Goal: Task Accomplishment & Management: Complete application form

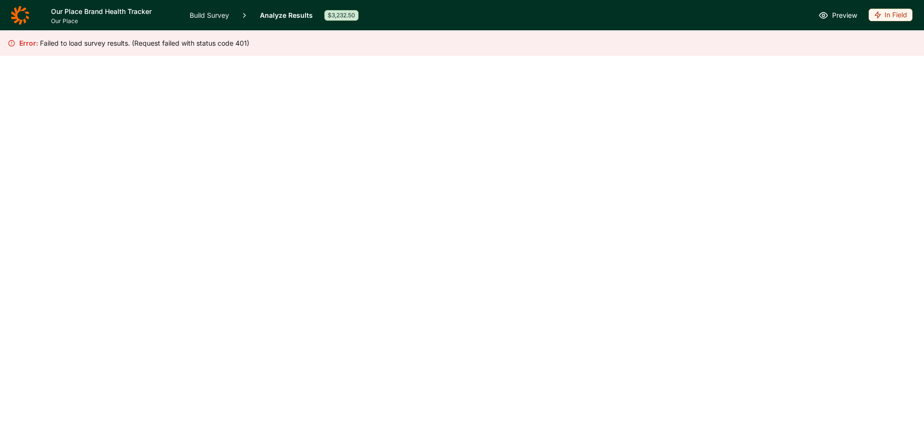
click at [22, 14] on icon at bounding box center [20, 15] width 19 height 19
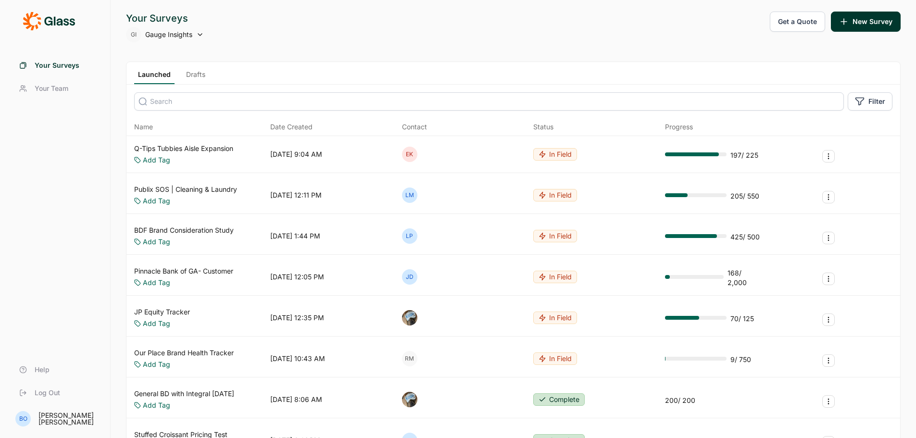
click at [185, 74] on link "Drafts" at bounding box center [195, 77] width 27 height 14
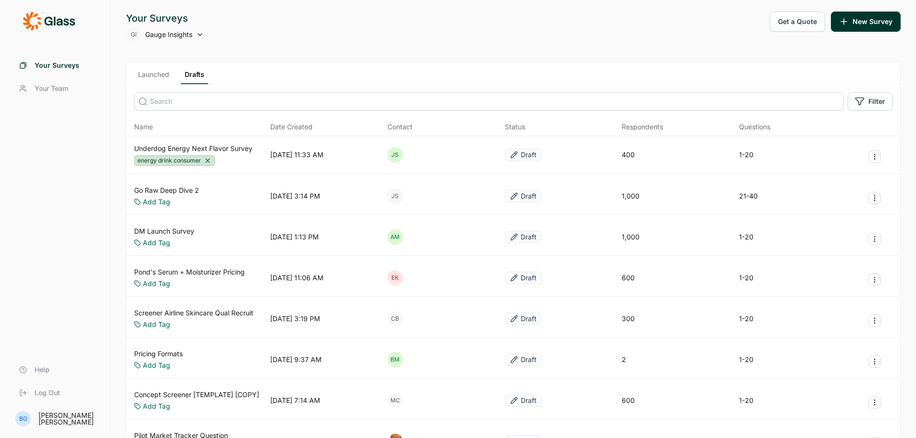
click at [205, 101] on input at bounding box center [489, 101] width 710 height 18
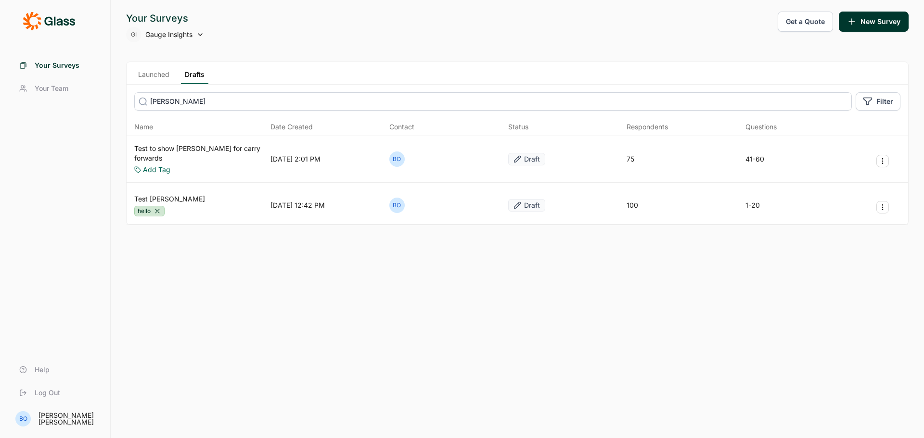
type input "becky"
click at [155, 194] on link "Test Becky" at bounding box center [169, 199] width 71 height 10
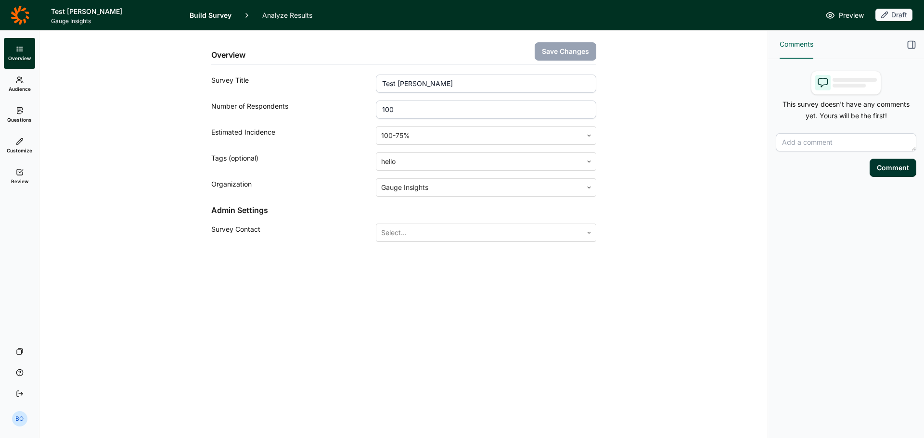
click at [271, 13] on link "Analyze Results" at bounding box center [287, 15] width 50 height 30
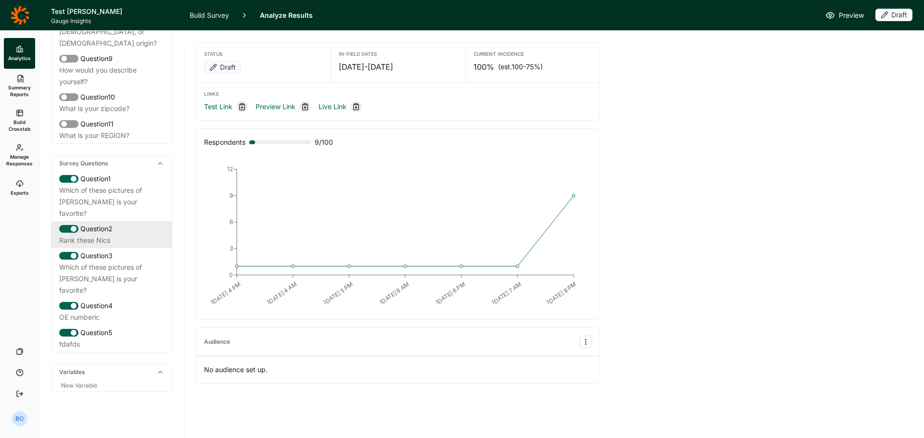
scroll to position [337, 0]
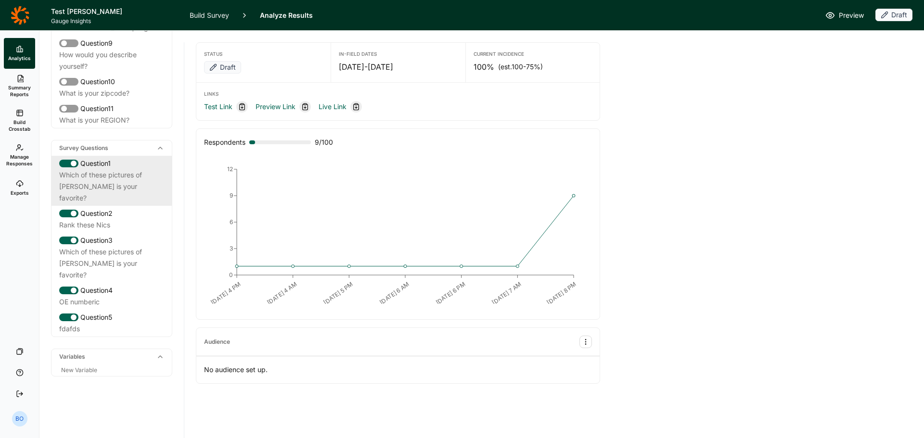
click at [110, 198] on div "Which of these pictures of Nicholas Cage is your favorite?" at bounding box center [111, 186] width 105 height 35
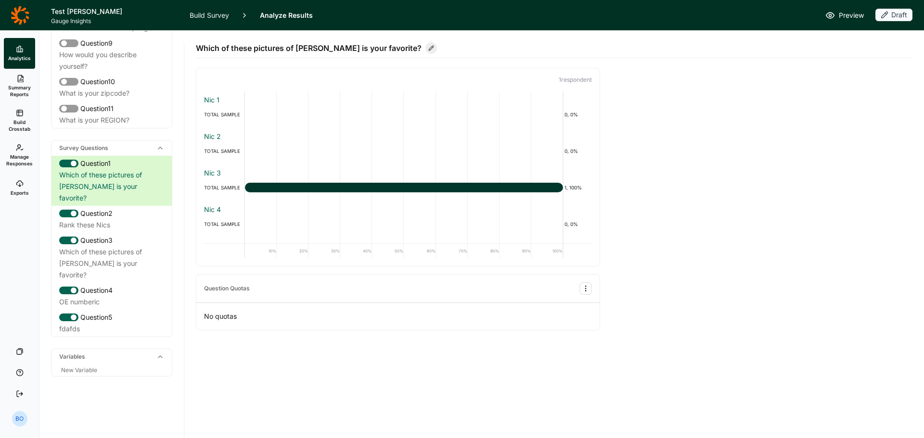
click at [205, 10] on link "Build Survey" at bounding box center [209, 15] width 39 height 30
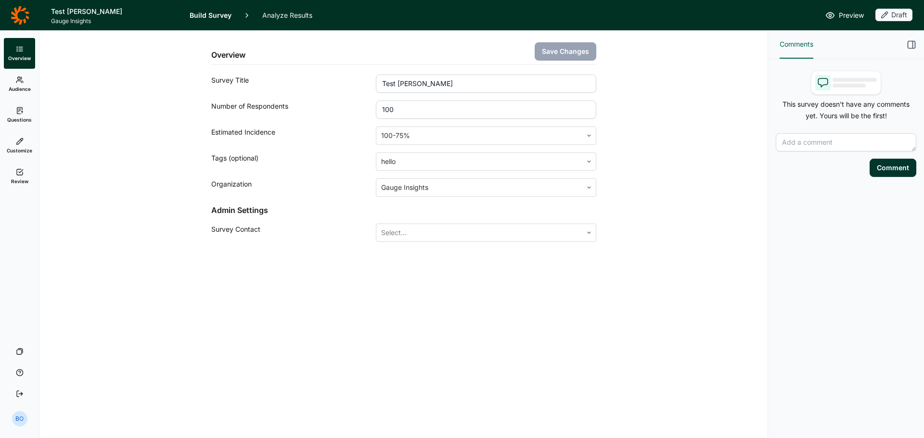
drag, startPoint x: 18, startPoint y: 113, endPoint x: 27, endPoint y: 121, distance: 11.9
click at [18, 113] on icon at bounding box center [20, 111] width 8 height 8
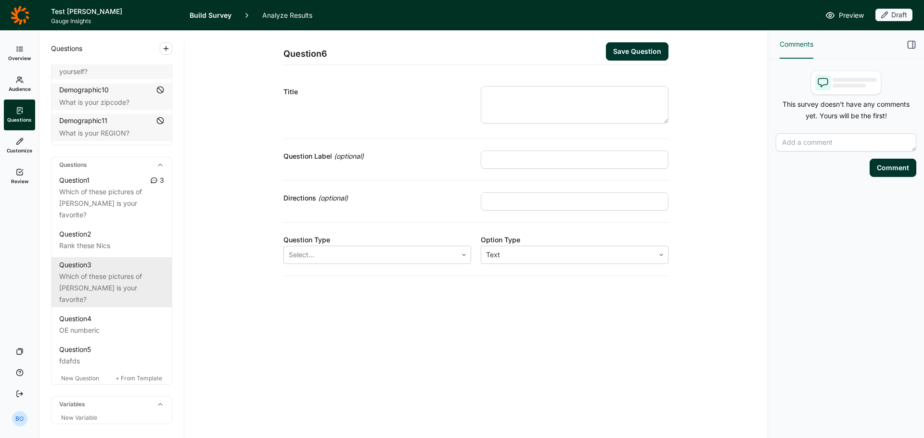
scroll to position [403, 0]
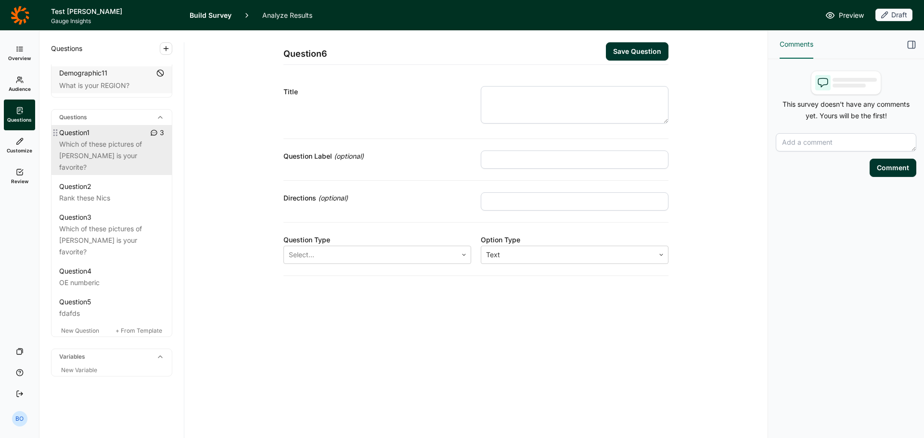
click at [111, 144] on div "Which of these pictures of Nicholas Cage is your favorite?" at bounding box center [111, 156] width 105 height 35
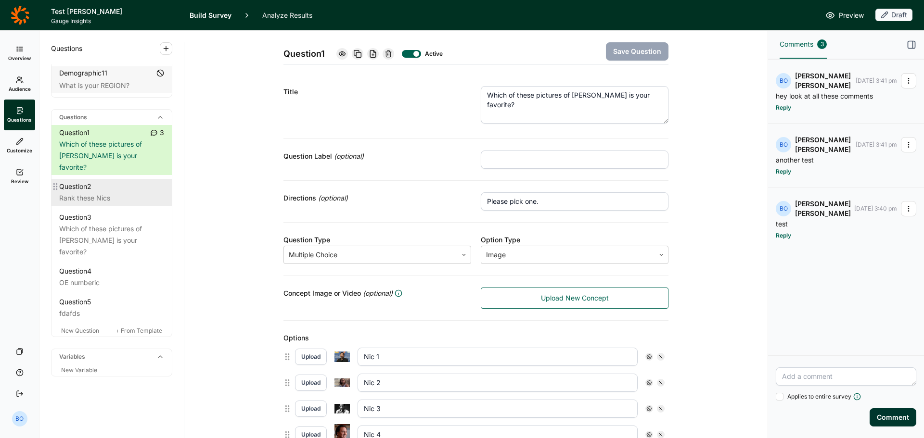
click at [107, 189] on div "Question 2" at bounding box center [111, 187] width 105 height 12
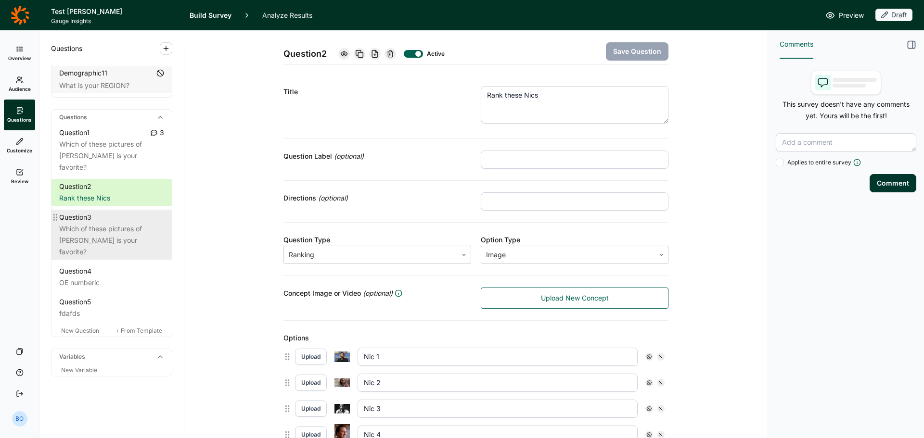
click at [93, 228] on div "Which of these pictures of Nicholas Cage is your favorite?" at bounding box center [111, 240] width 105 height 35
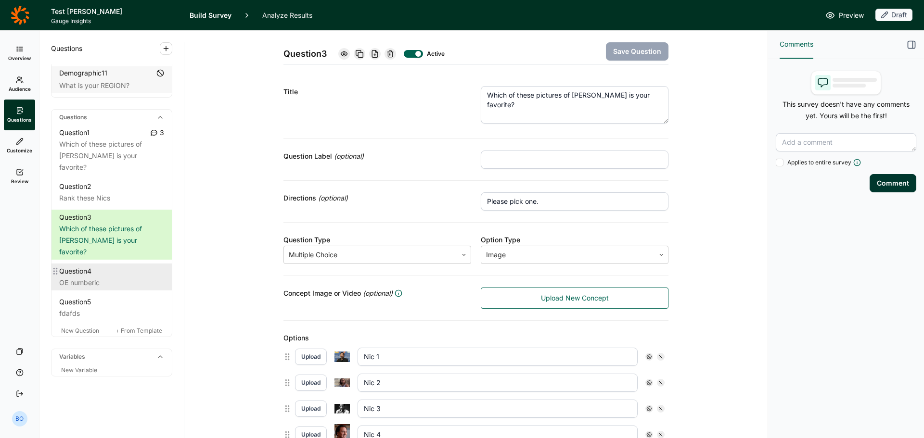
click at [98, 273] on div "Question 4" at bounding box center [111, 272] width 105 height 12
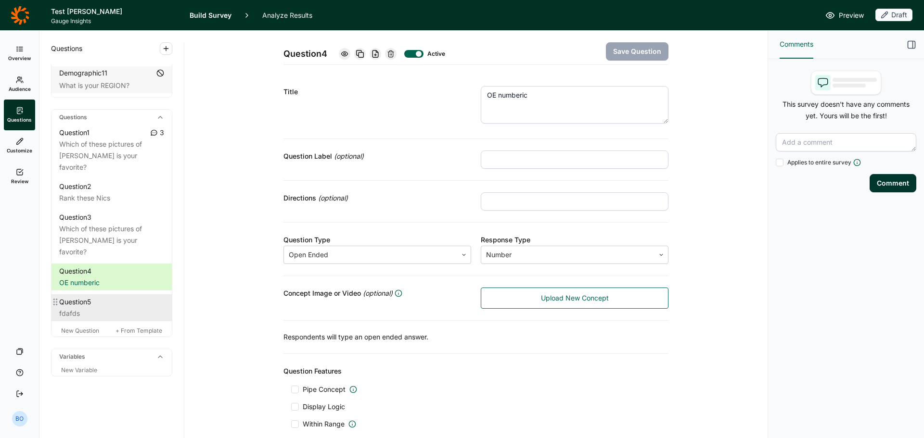
click at [84, 310] on div "fdafds" at bounding box center [111, 314] width 105 height 12
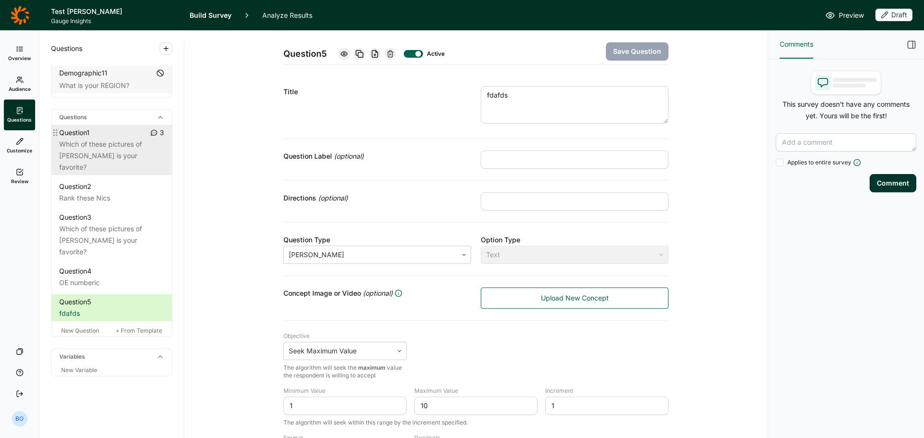
click at [104, 153] on div "Which of these pictures of Nicholas Cage is your favorite?" at bounding box center [111, 156] width 105 height 35
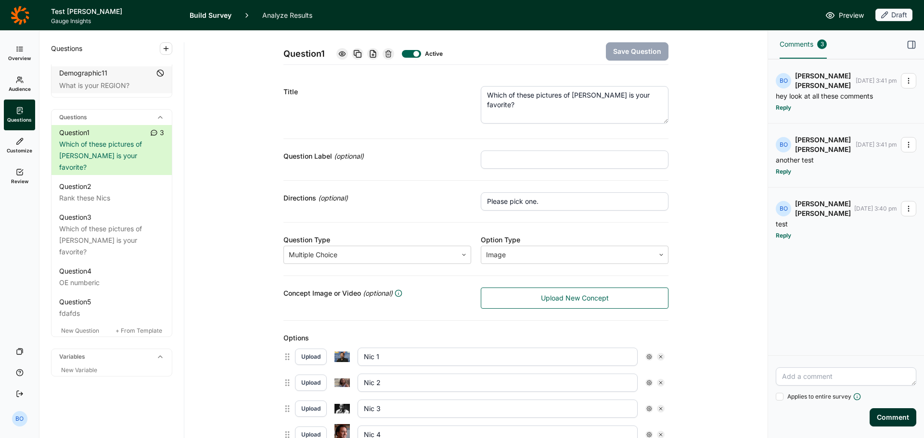
click at [405, 54] on div at bounding box center [411, 54] width 19 height 8
drag, startPoint x: 101, startPoint y: 191, endPoint x: 130, endPoint y: 178, distance: 32.3
click at [100, 192] on div "Question 2" at bounding box center [111, 187] width 105 height 12
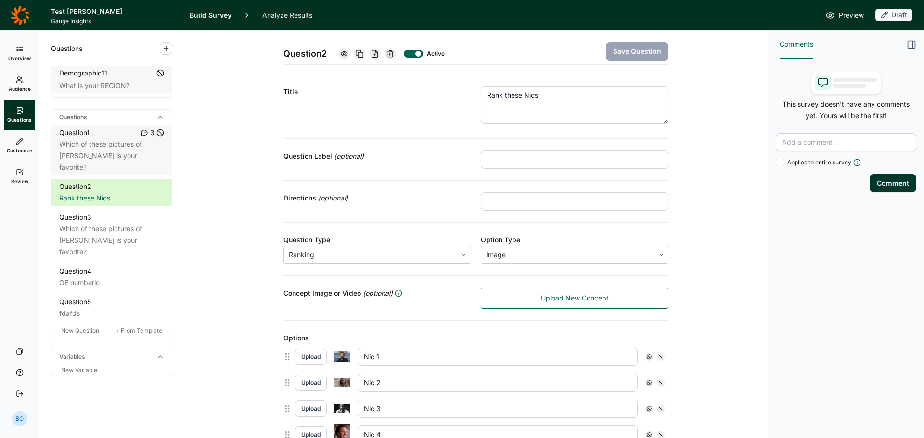
click at [407, 53] on div at bounding box center [413, 54] width 19 height 8
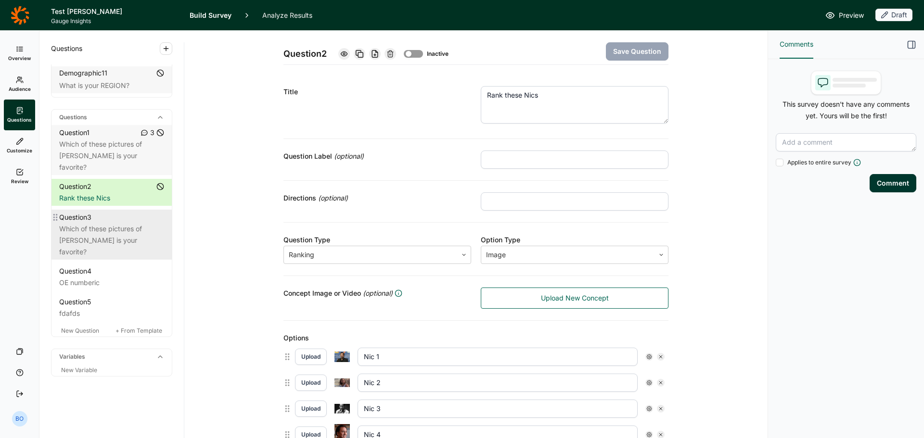
drag, startPoint x: 106, startPoint y: 230, endPoint x: 127, endPoint y: 214, distance: 26.7
click at [106, 230] on div "Which of these pictures of Nicholas Cage is your favorite?" at bounding box center [111, 240] width 105 height 35
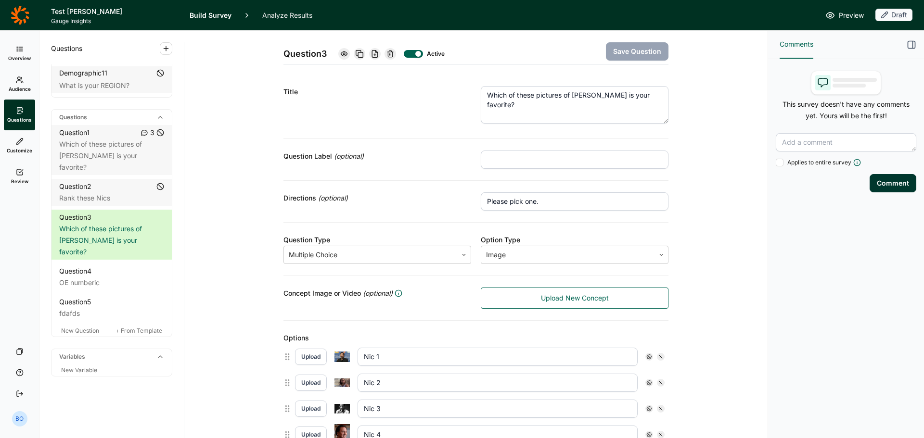
click at [411, 52] on div at bounding box center [413, 54] width 19 height 8
click at [103, 278] on div "OE numberic" at bounding box center [111, 283] width 105 height 12
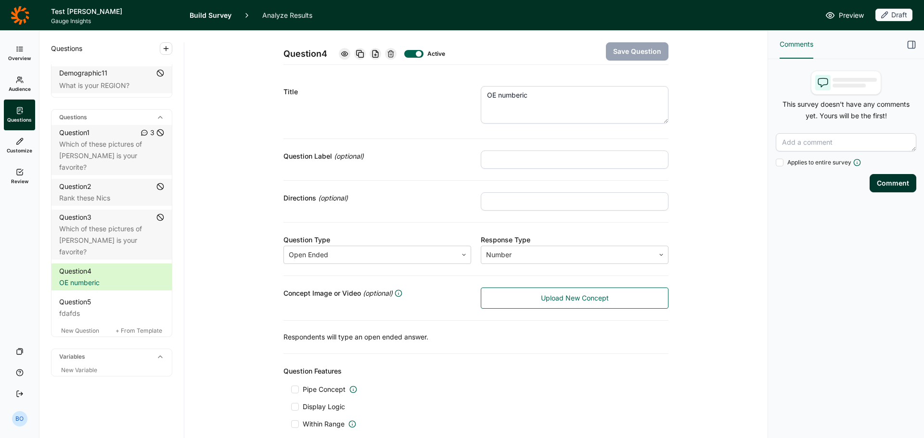
click at [407, 52] on div at bounding box center [413, 54] width 19 height 8
click at [140, 305] on div "Question 5" at bounding box center [111, 302] width 105 height 12
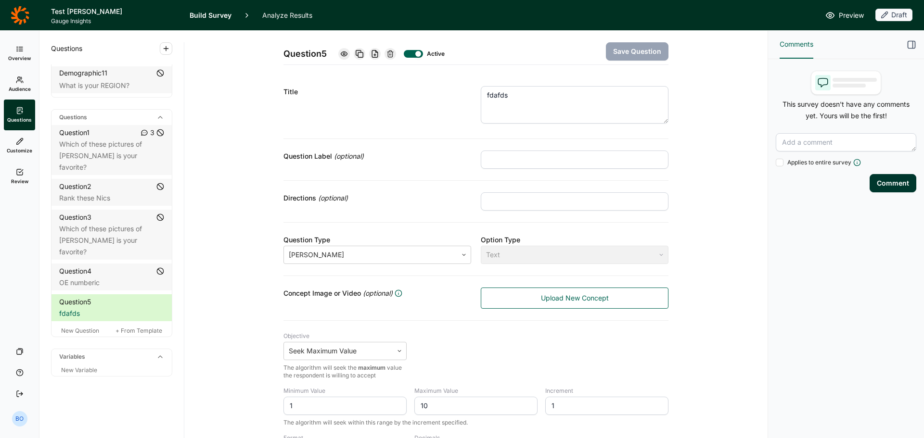
click at [411, 53] on div at bounding box center [413, 54] width 19 height 8
click at [94, 329] on span "New Question" at bounding box center [80, 330] width 38 height 7
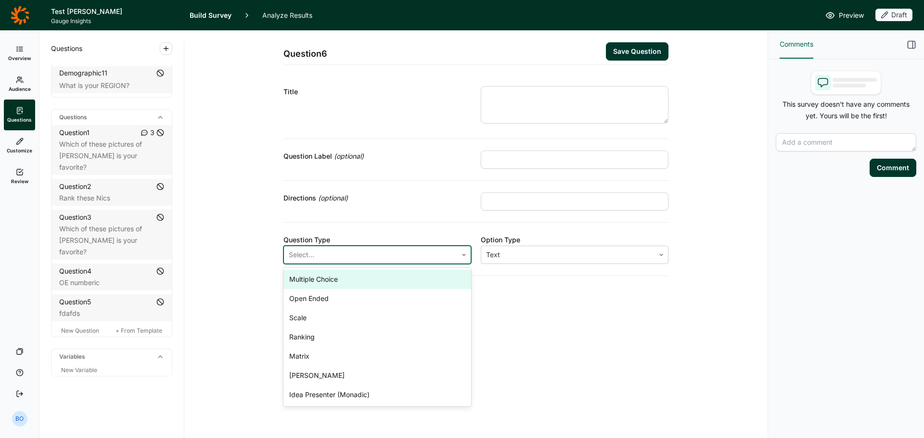
click at [391, 261] on div at bounding box center [371, 254] width 164 height 13
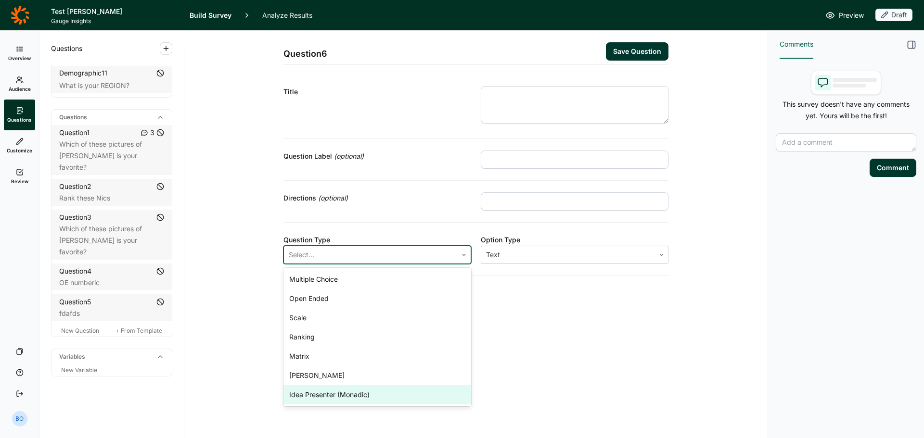
click at [343, 398] on div "Idea Presenter (Monadic)" at bounding box center [377, 394] width 188 height 19
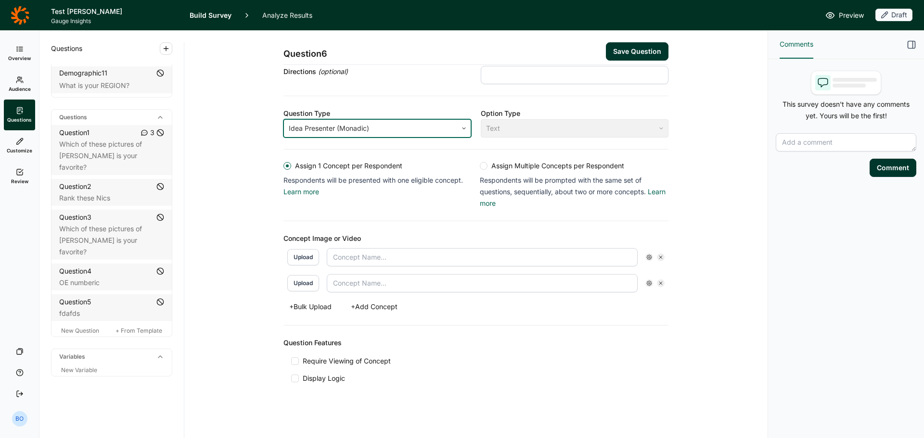
scroll to position [129, 0]
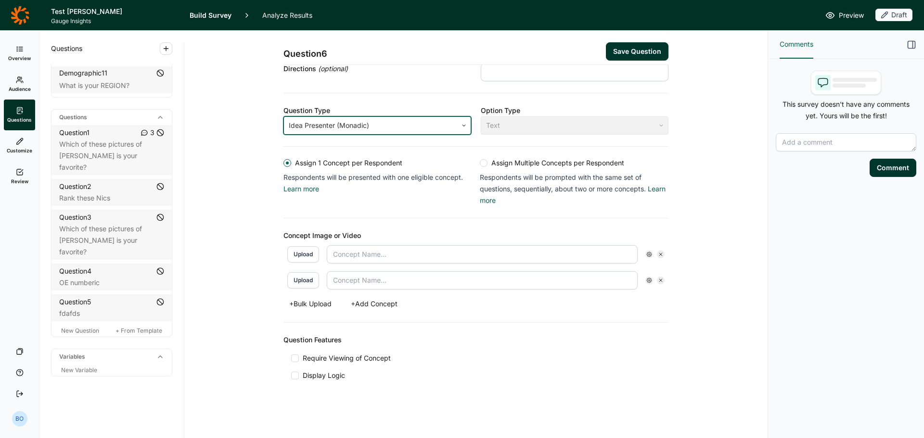
click at [310, 307] on button "+ Bulk Upload" at bounding box center [310, 303] width 54 height 13
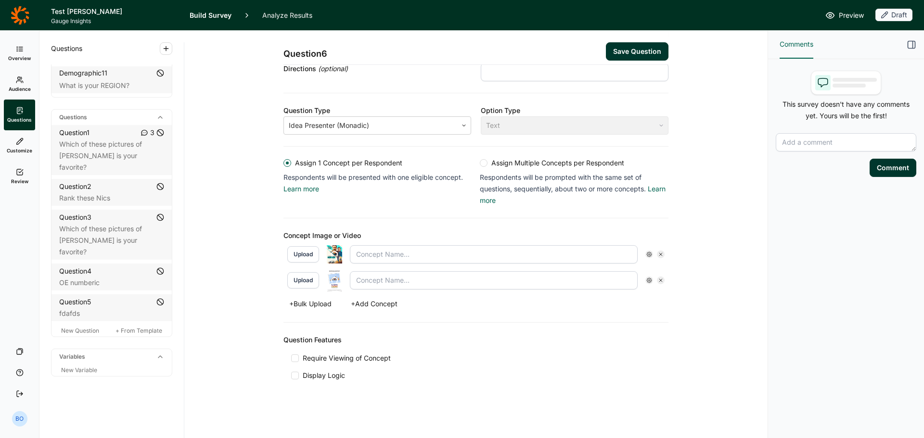
click at [391, 257] on input "text" at bounding box center [494, 254] width 288 height 18
type input "Massive"
type input "S"
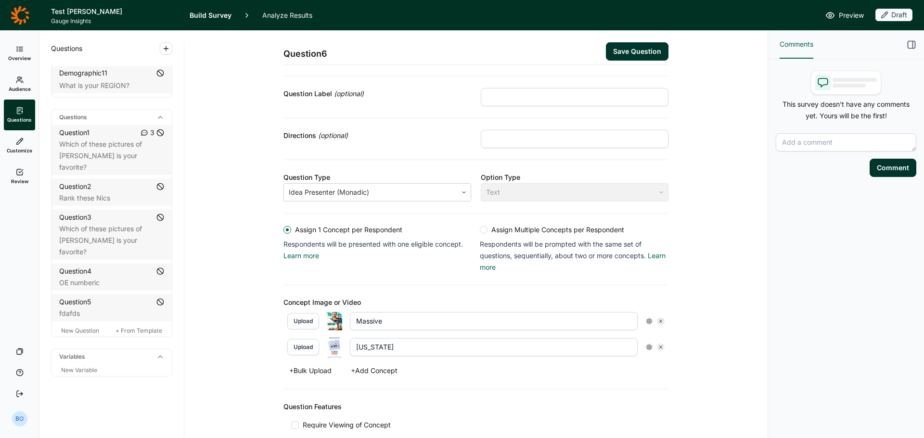
scroll to position [0, 0]
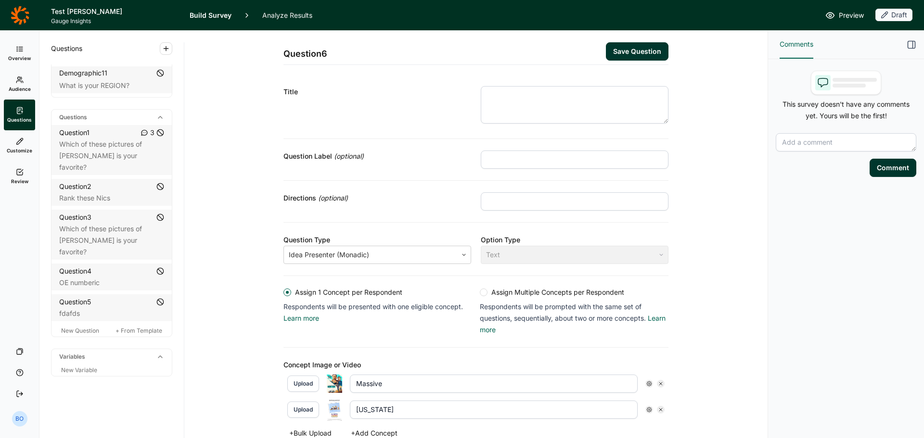
type input "Arizona"
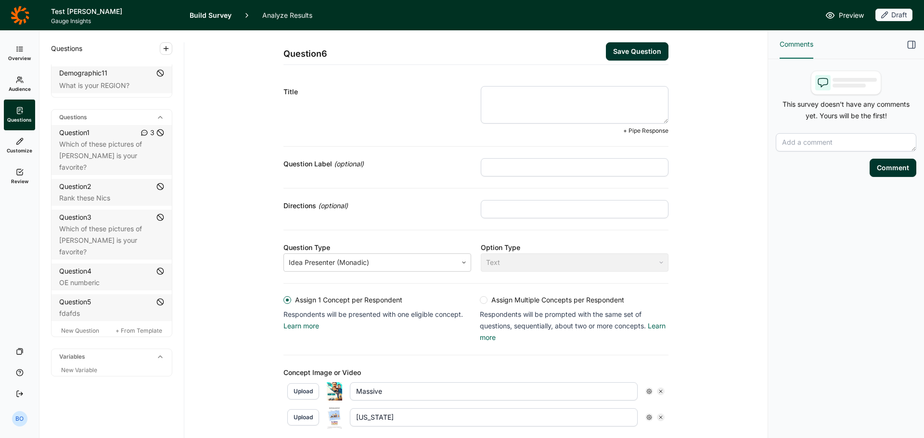
click at [574, 102] on textarea at bounding box center [575, 105] width 188 height 38
type textarea "Monadic test"
click at [645, 50] on button "Save Question" at bounding box center [637, 51] width 63 height 18
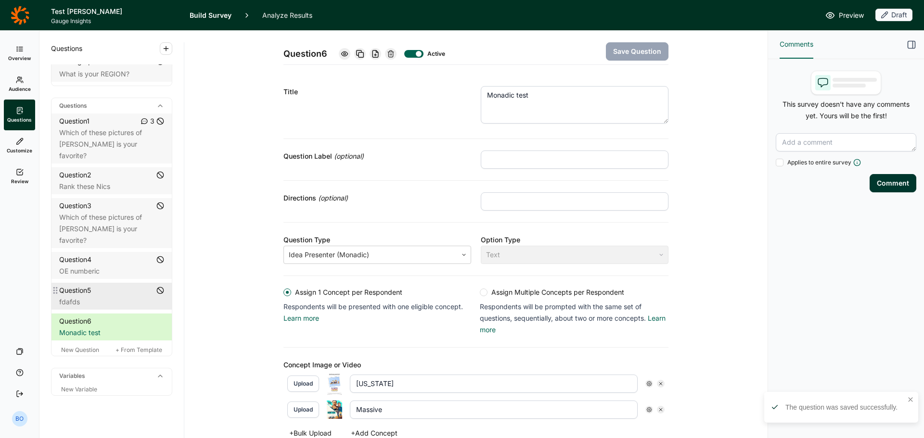
click at [107, 308] on div "fdafds" at bounding box center [111, 302] width 105 height 12
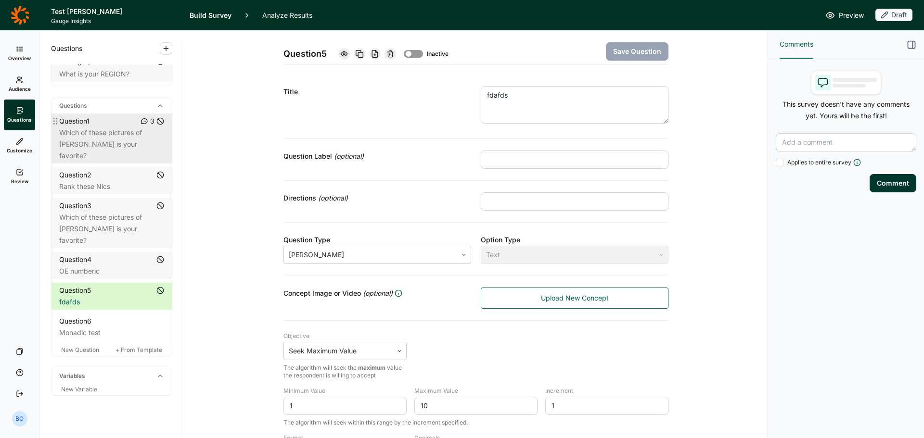
click at [105, 162] on div "Which of these pictures of Nicholas Cage is your favorite?" at bounding box center [111, 144] width 105 height 35
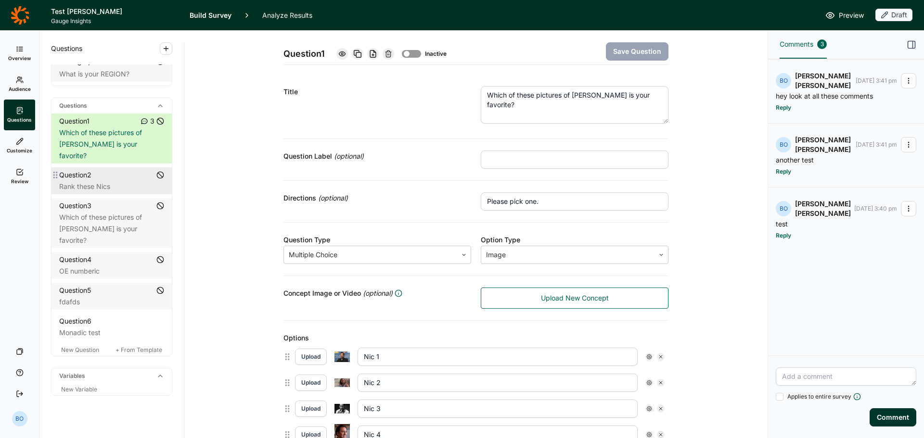
click at [101, 192] on div "Rank these Nics" at bounding box center [111, 187] width 105 height 12
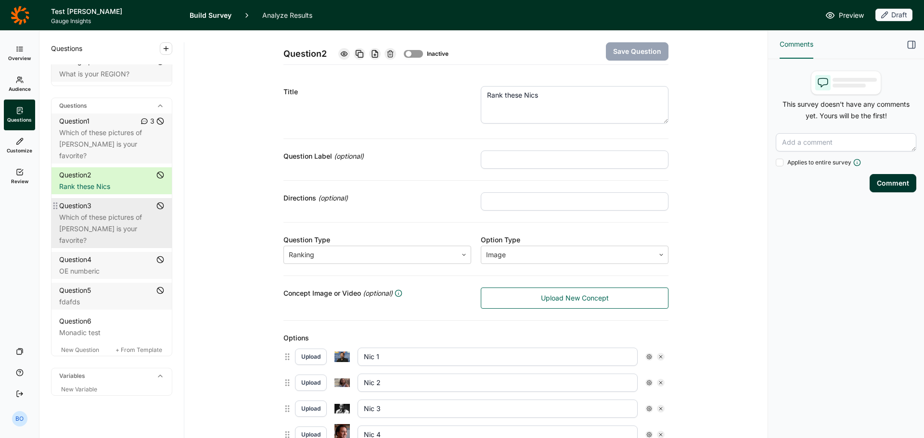
click at [97, 212] on div "Question 3" at bounding box center [111, 206] width 105 height 12
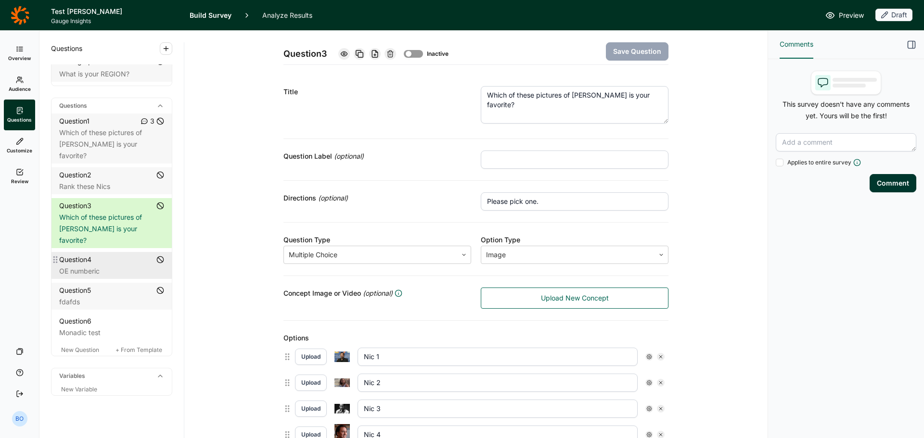
click at [104, 266] on div "Question 4" at bounding box center [111, 260] width 105 height 12
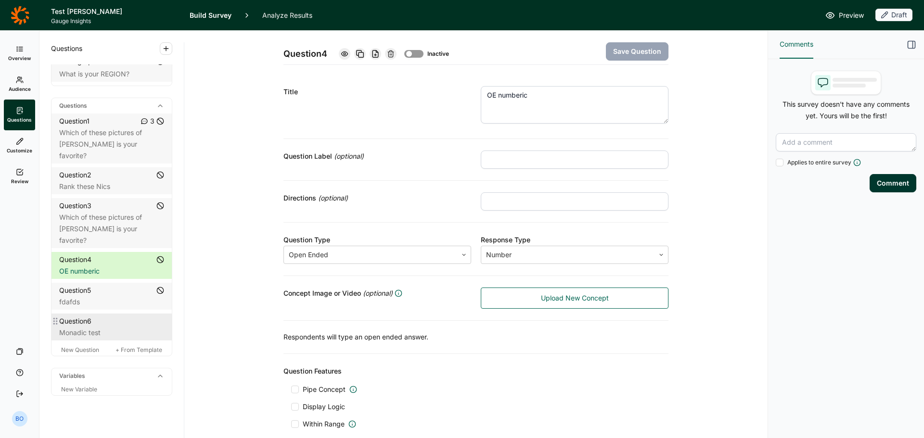
click at [99, 339] on div "Monadic test" at bounding box center [111, 333] width 105 height 12
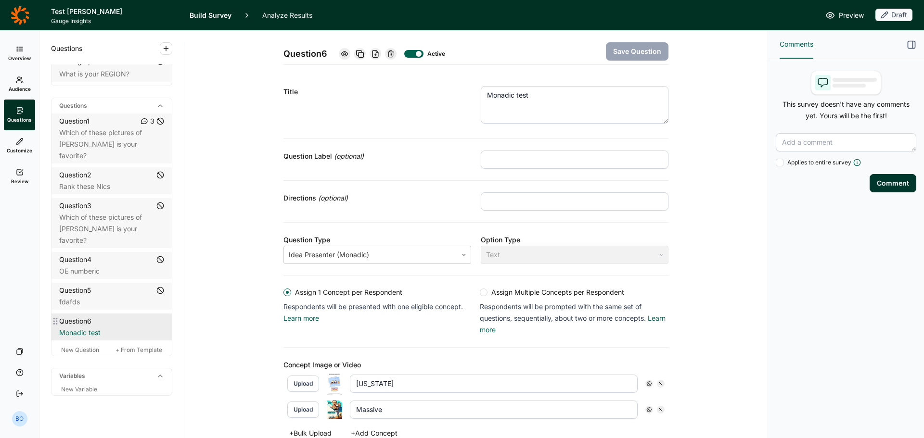
scroll to position [433, 0]
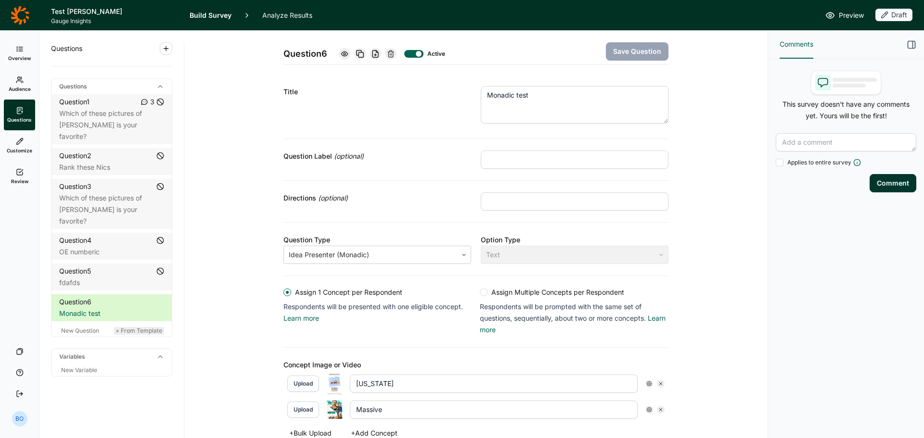
click at [123, 330] on span "+ From Template" at bounding box center [138, 330] width 47 height 7
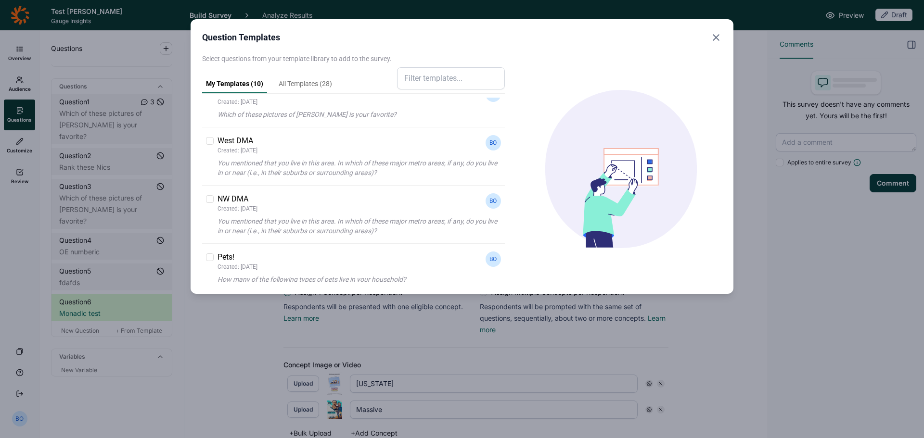
scroll to position [48, 0]
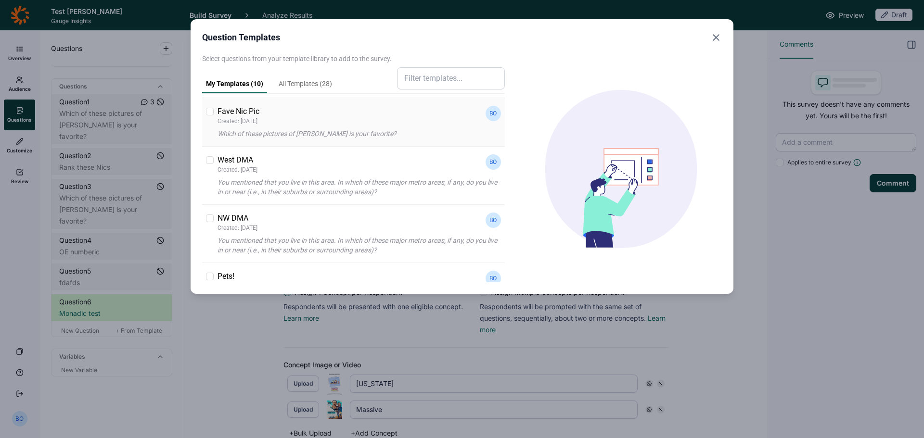
click at [246, 127] on div "Fave Nic Pic Created: 3/11/2024 BO Which of these pictures of Nicholas Cage is …" at bounding box center [358, 122] width 283 height 33
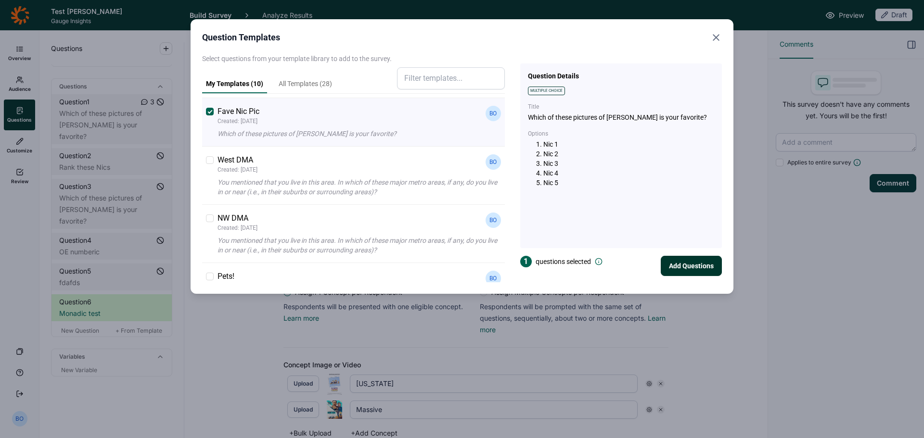
click at [697, 264] on button "Add Questions" at bounding box center [690, 266] width 61 height 20
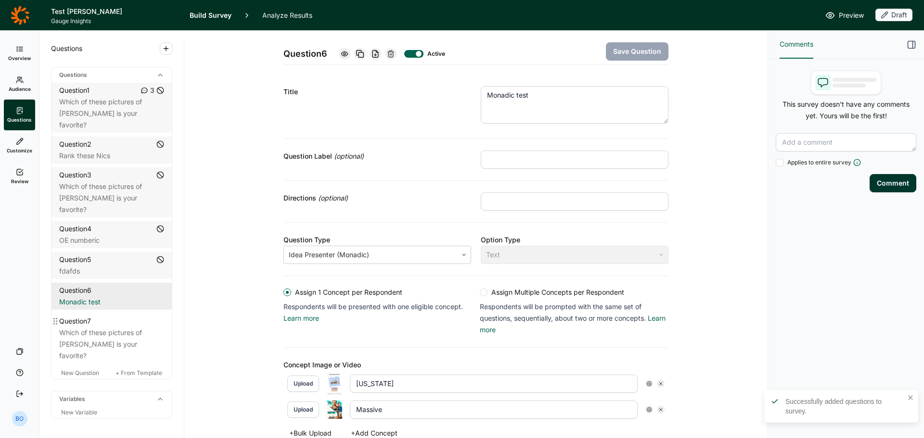
drag, startPoint x: 99, startPoint y: 344, endPoint x: 138, endPoint y: 306, distance: 54.4
click at [99, 344] on div "Which of these pictures of Nicholas Cage is your favorite?" at bounding box center [111, 344] width 105 height 35
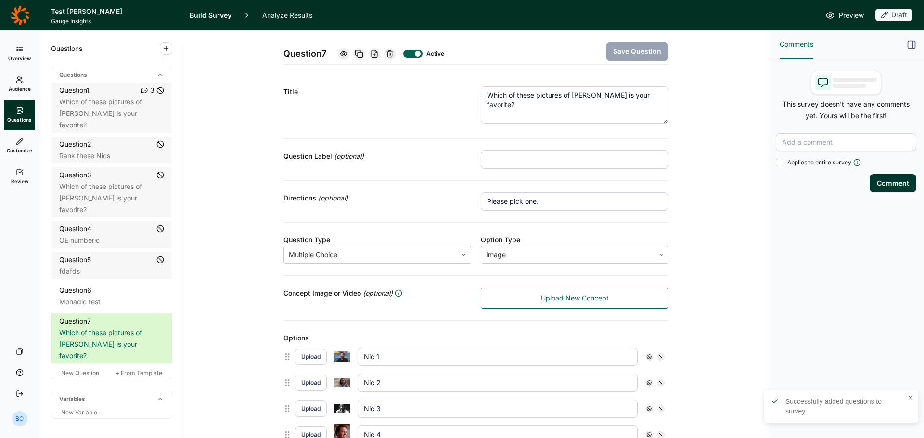
click at [390, 52] on icon at bounding box center [390, 54] width 8 height 8
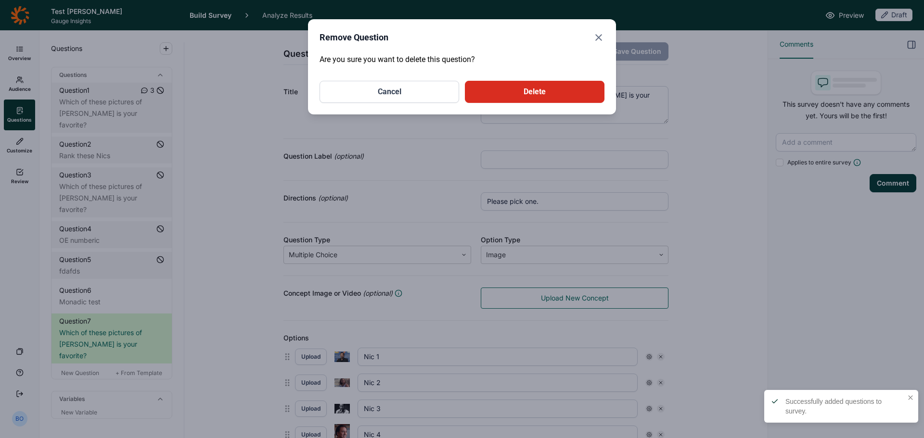
click at [500, 92] on button "Delete" at bounding box center [534, 92] width 139 height 22
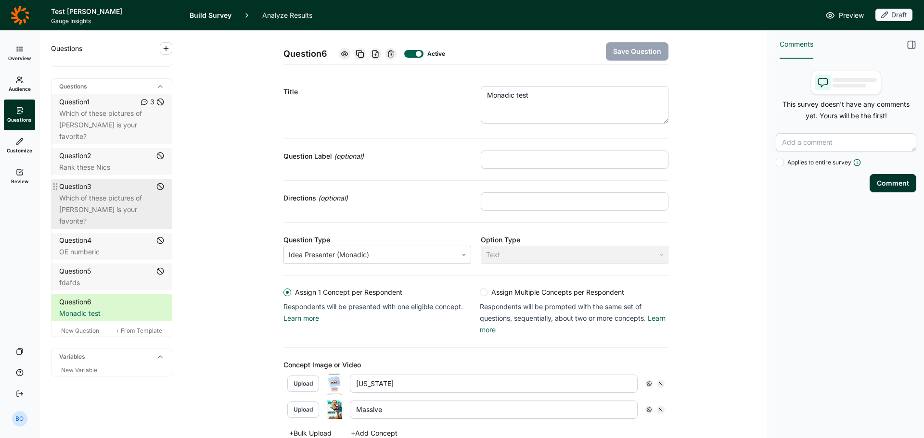
click at [110, 201] on div "Which of these pictures of Nicholas Cage is your favorite?" at bounding box center [111, 209] width 105 height 35
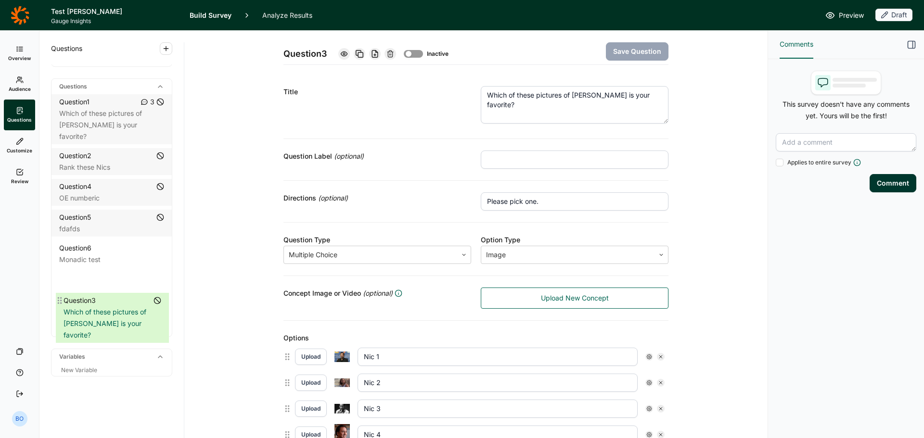
drag, startPoint x: 56, startPoint y: 182, endPoint x: 71, endPoint y: 291, distance: 109.7
click at [61, 291] on div "Question 1 3 Which of these pictures of Nicholas Cage is your favorite? Questio…" at bounding box center [111, 207] width 120 height 227
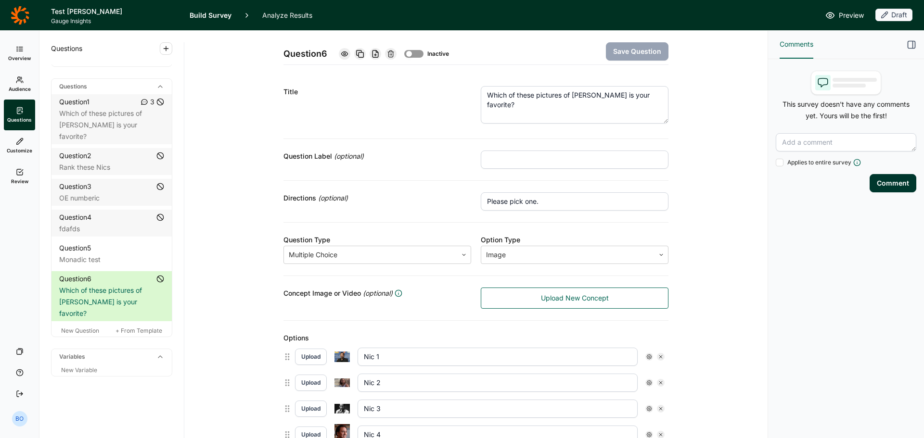
click at [411, 53] on div at bounding box center [413, 54] width 19 height 8
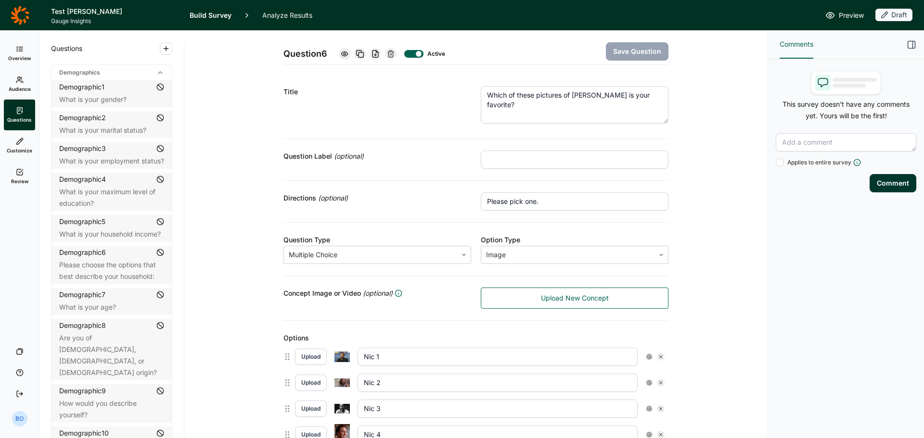
click at [13, 80] on link "Audience" at bounding box center [19, 84] width 31 height 31
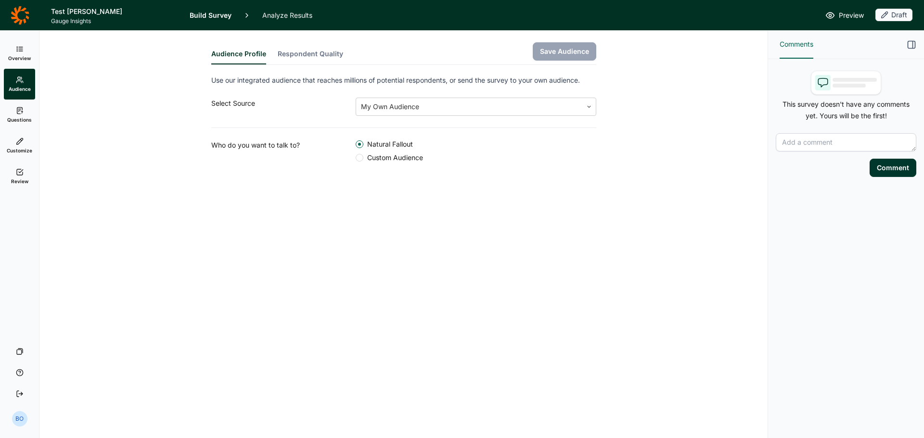
click at [300, 51] on button "Respondent Quality" at bounding box center [310, 56] width 65 height 15
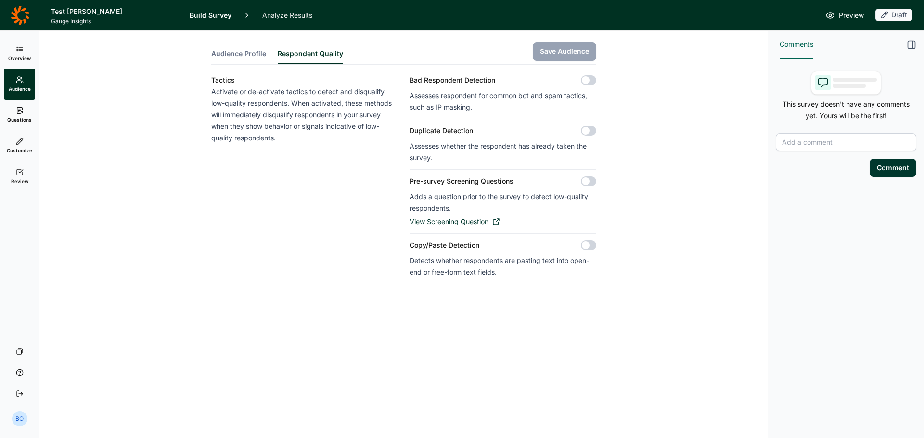
click at [598, 179] on div "Audience Profile Respondent Quality Save Audience Tactics Activate or de-activa…" at bounding box center [403, 177] width 705 height 293
click at [24, 170] on link "Review" at bounding box center [19, 176] width 31 height 31
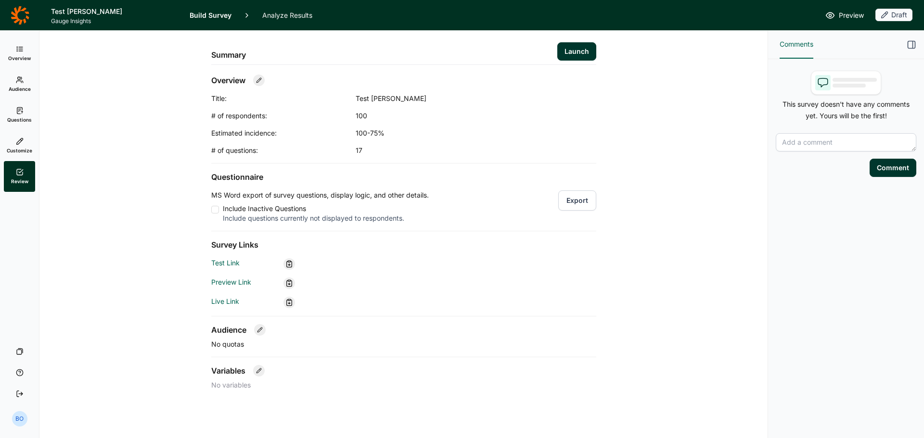
click at [574, 52] on button "Launch" at bounding box center [576, 51] width 39 height 18
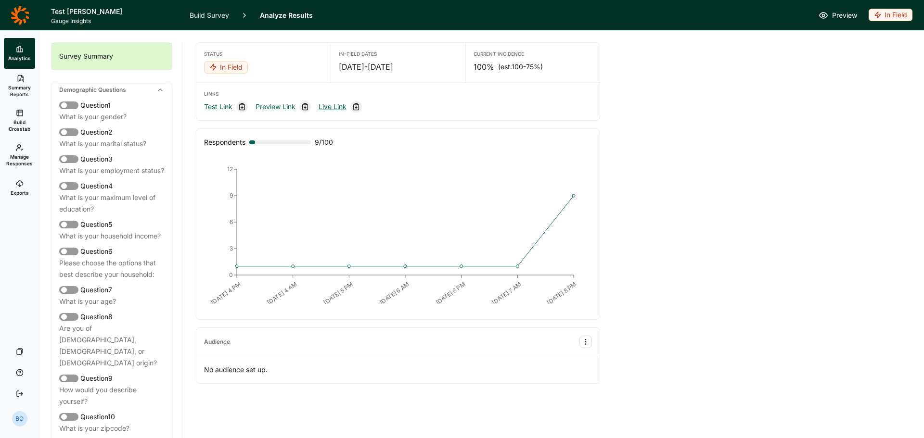
click at [333, 105] on link "Live Link" at bounding box center [332, 107] width 28 height 12
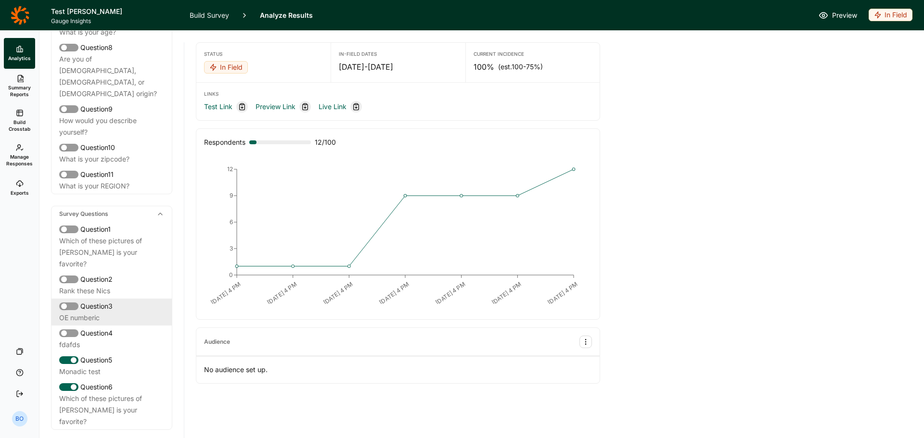
scroll to position [374, 0]
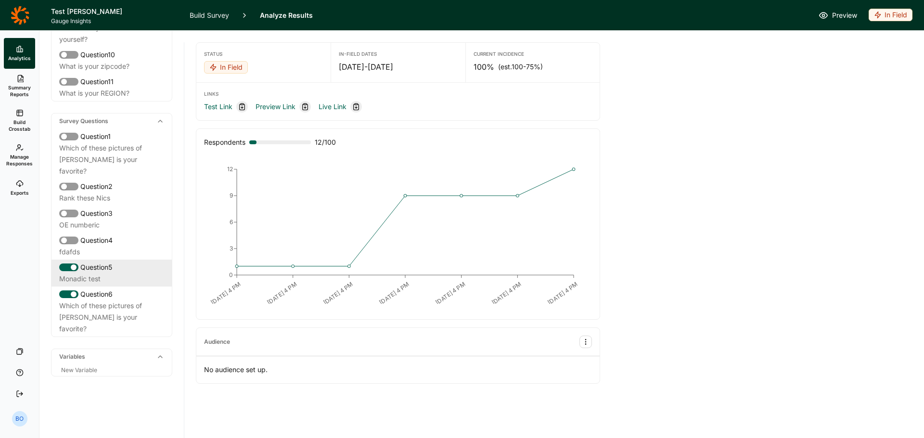
click at [107, 275] on div "Monadic test" at bounding box center [111, 279] width 105 height 12
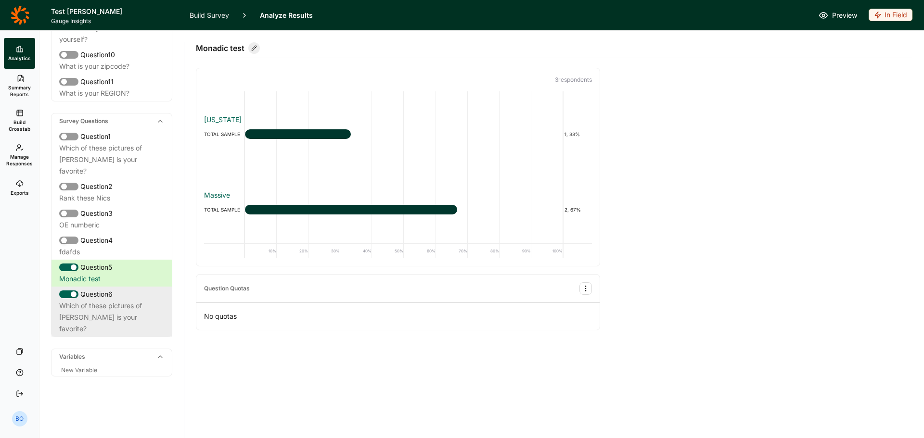
click at [105, 304] on div "Which of these pictures of Nicholas Cage is your favorite?" at bounding box center [111, 317] width 105 height 35
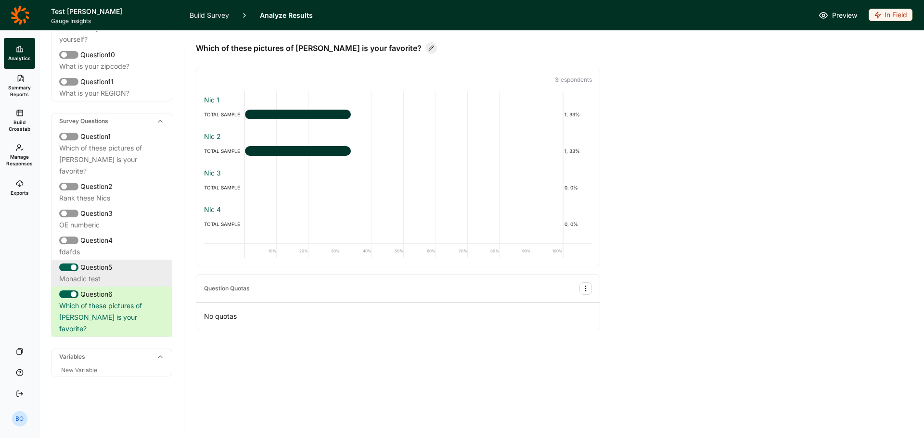
click at [122, 271] on div "Question 5" at bounding box center [111, 268] width 105 height 12
